Goal: Navigation & Orientation: Find specific page/section

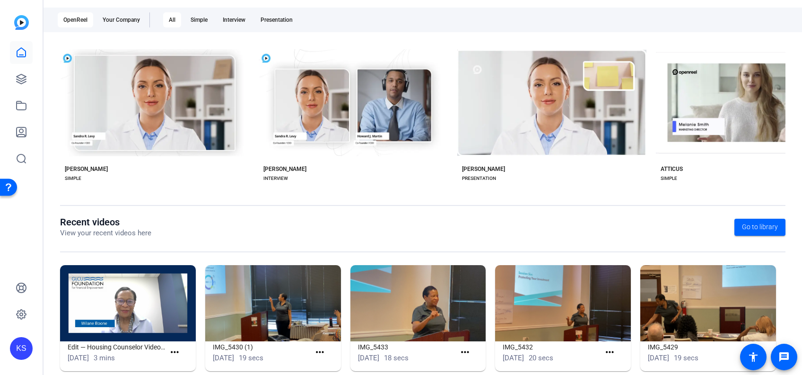
scroll to position [172, 0]
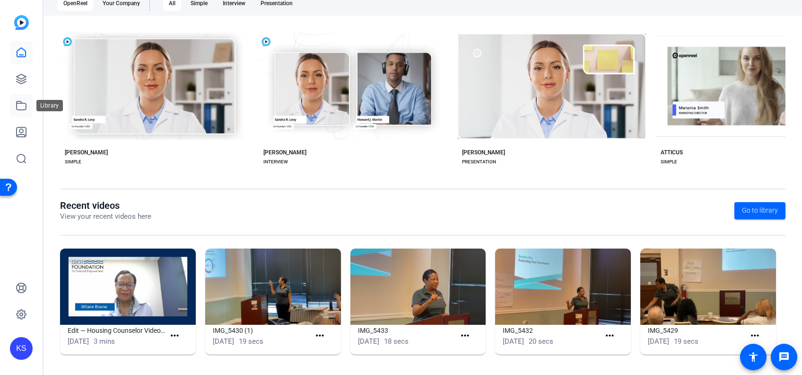
click at [23, 104] on icon at bounding box center [21, 105] width 11 height 11
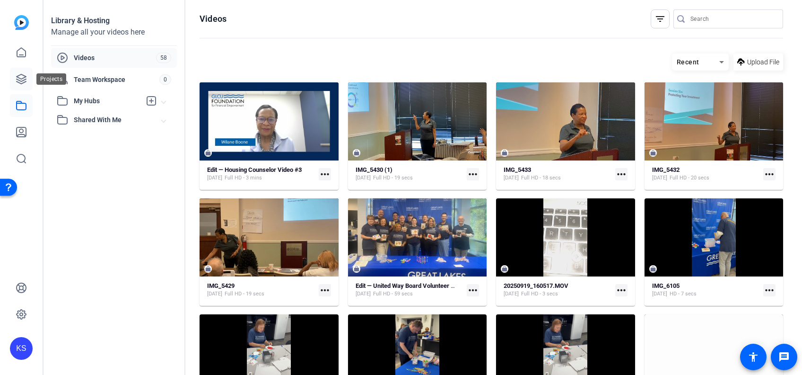
click at [22, 78] on icon at bounding box center [21, 78] width 9 height 9
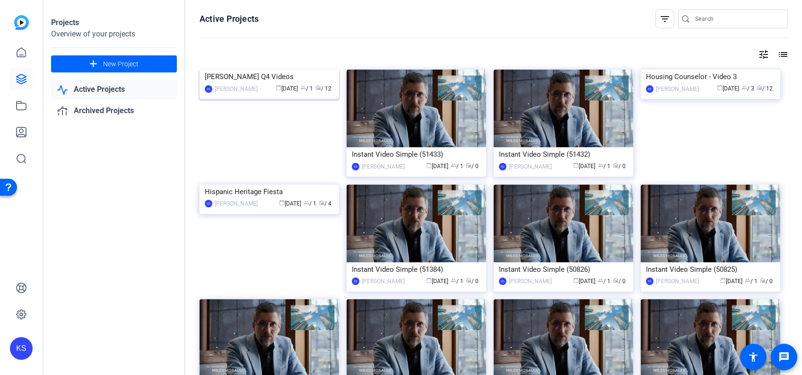
click at [232, 70] on img at bounding box center [270, 70] width 140 height 0
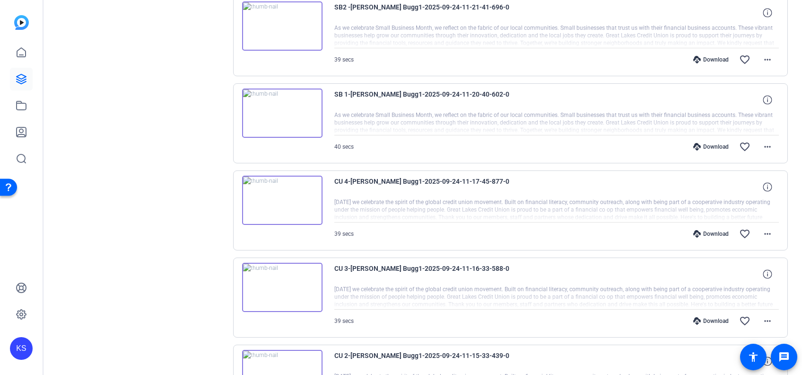
scroll to position [628, 0]
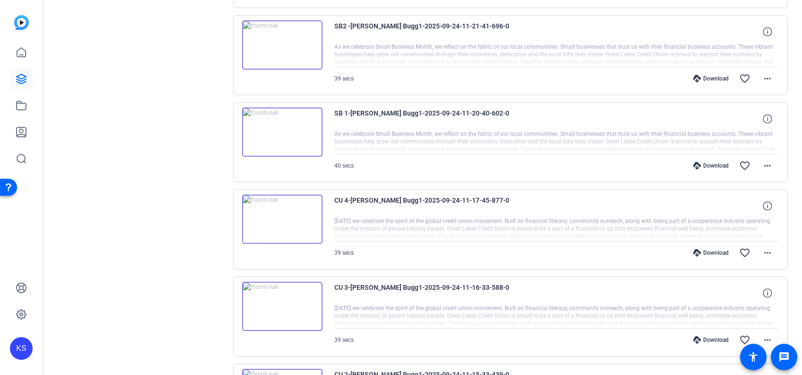
click at [284, 216] on img at bounding box center [282, 218] width 80 height 49
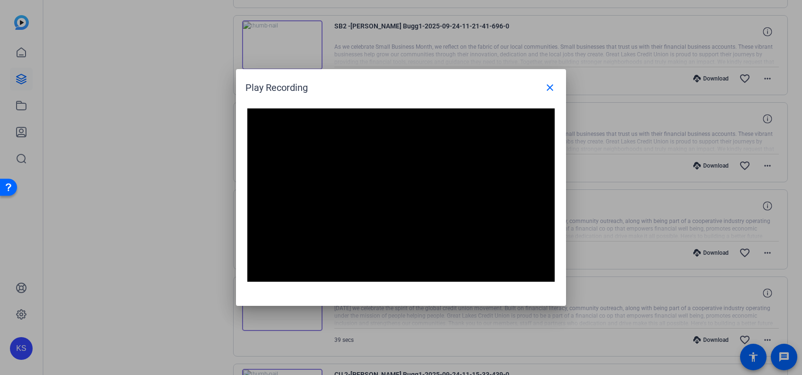
click at [147, 312] on div at bounding box center [401, 187] width 802 height 375
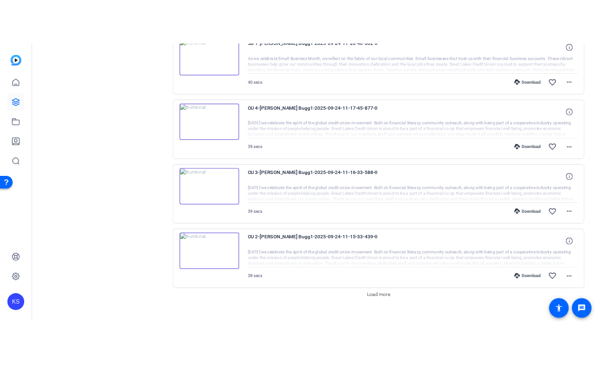
scroll to position [754, 0]
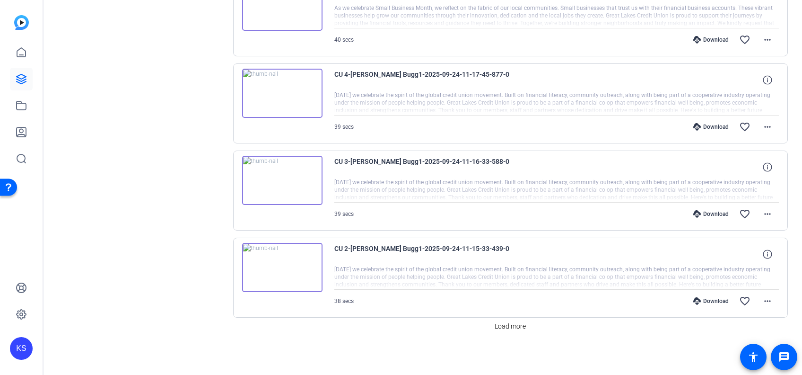
click at [277, 168] on img at bounding box center [282, 180] width 80 height 49
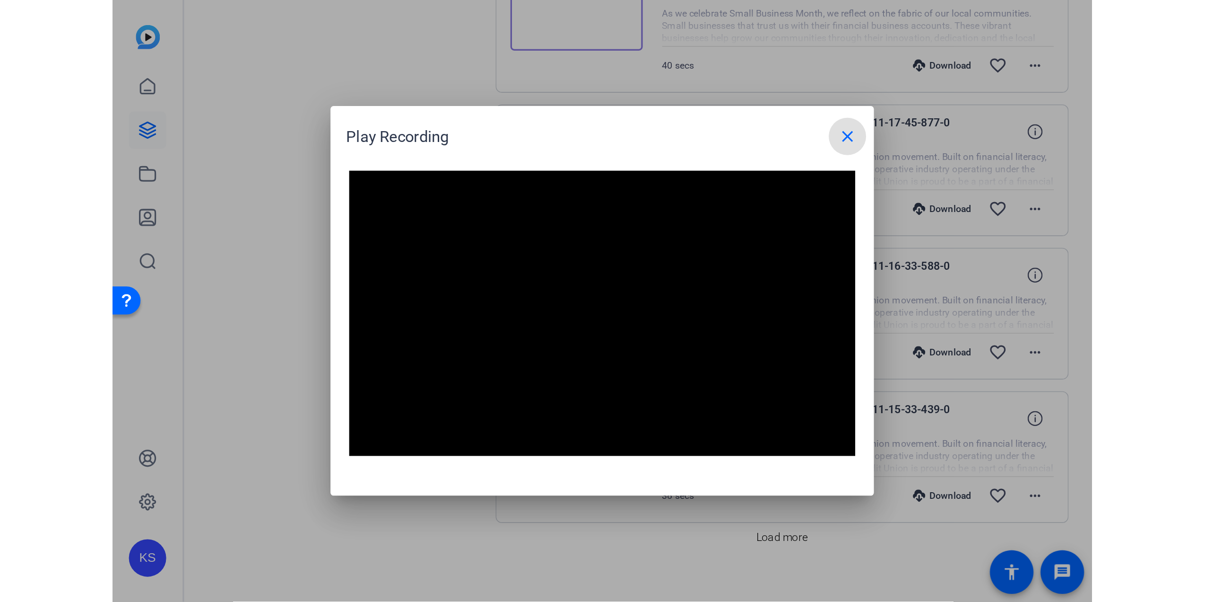
scroll to position [533, 0]
